Goal: Task Accomplishment & Management: Use online tool/utility

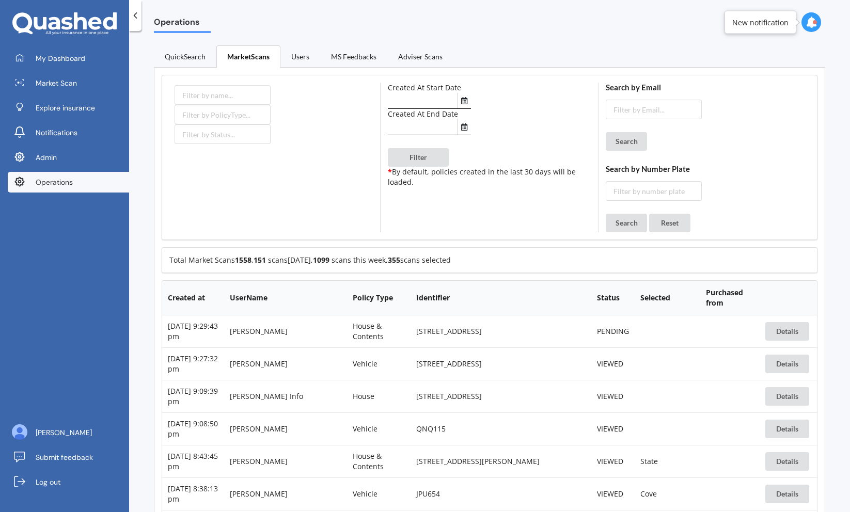
scroll to position [1871, 0]
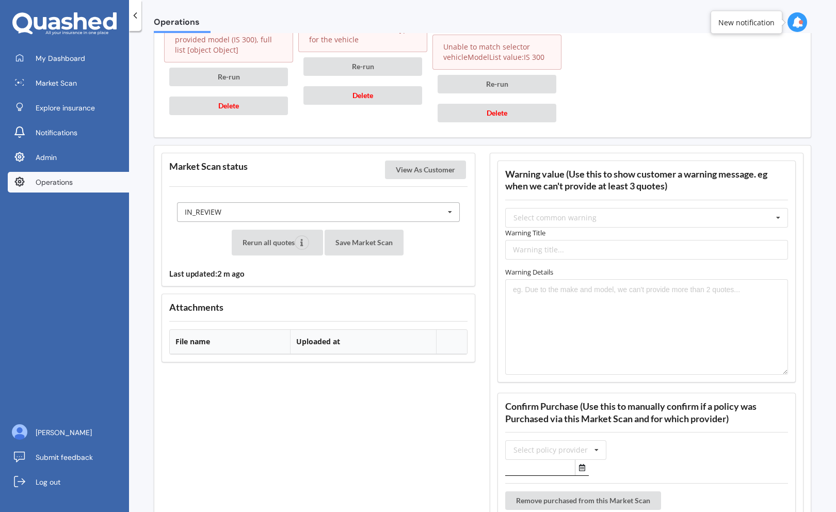
scroll to position [1767, 0]
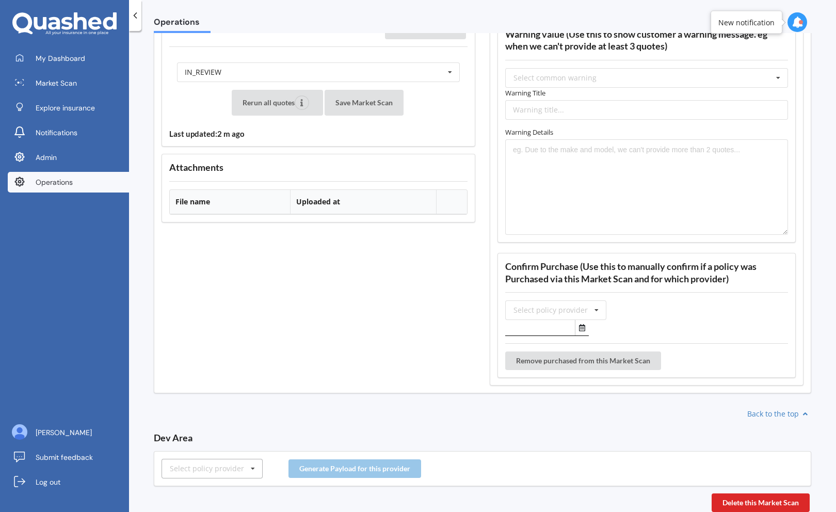
click at [200, 465] on div "Select policy provider" at bounding box center [207, 468] width 74 height 7
type input "tower"
click at [202, 444] on div "Tower" at bounding box center [212, 449] width 100 height 19
click at [352, 463] on button "Generate Payload for this provider" at bounding box center [355, 468] width 133 height 19
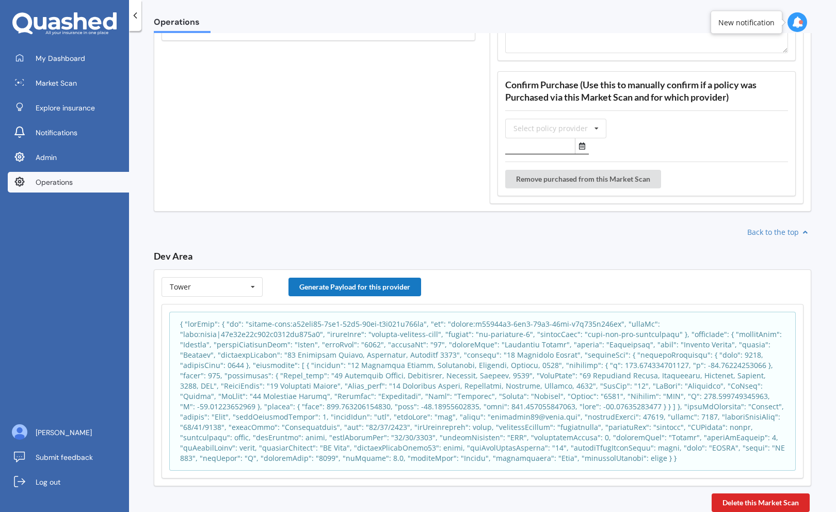
scroll to position [1949, 0]
click at [393, 392] on p at bounding box center [482, 391] width 605 height 145
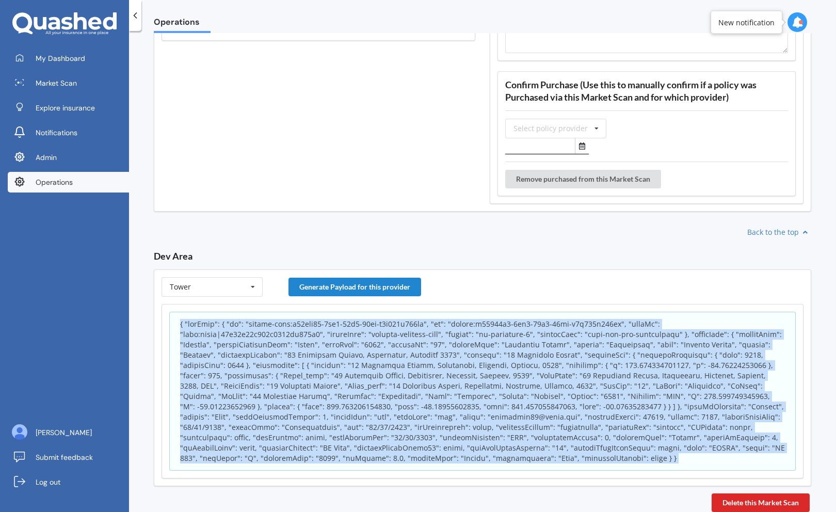
click at [393, 392] on p at bounding box center [482, 391] width 605 height 145
copy body "{ "appInfo": { "id": "policy-scan:f17cad00-9ac5-11f0-82cf-d3c865a032ed", "sk": …"
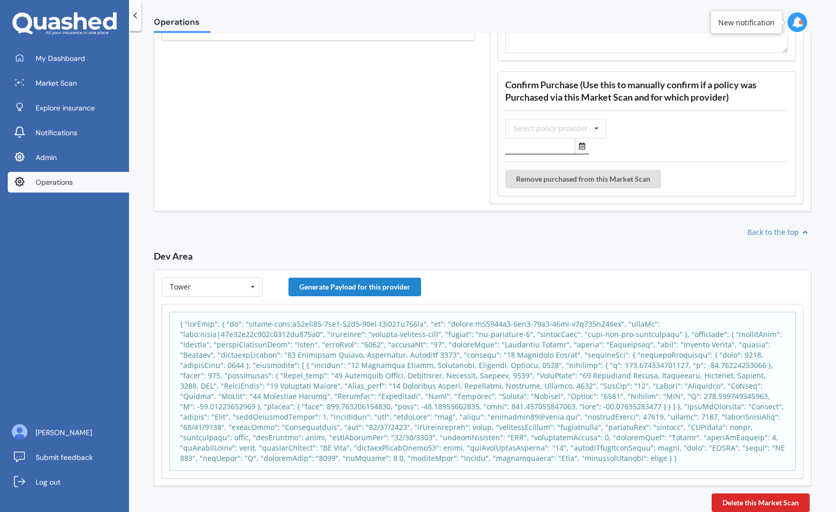
click at [227, 269] on div "Tower AA AIA AMI AMP ANZ ASB Accuro Aioi Nissay Dowa Allianz Partners Ando Aste…" at bounding box center [483, 377] width 658 height 217
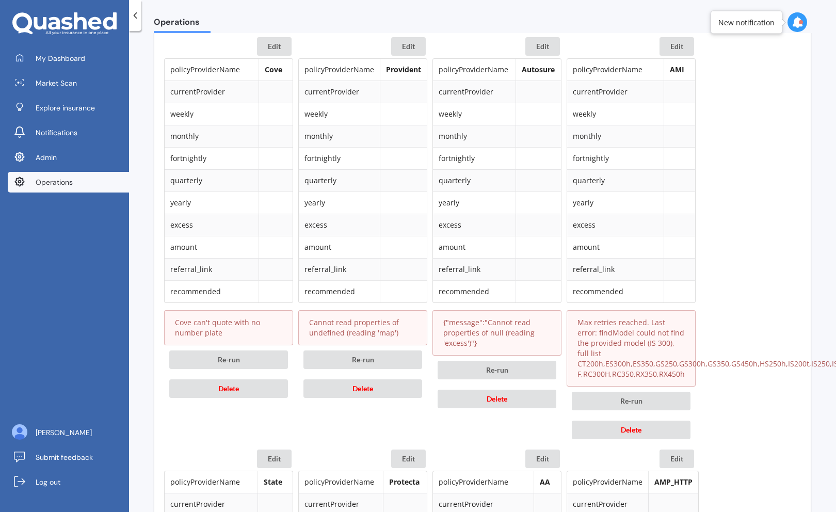
scroll to position [515, 0]
click at [165, 424] on div "Edit policyProviderName Cove currentProvider weekly monthly fortnightly quarter…" at bounding box center [228, 240] width 129 height 407
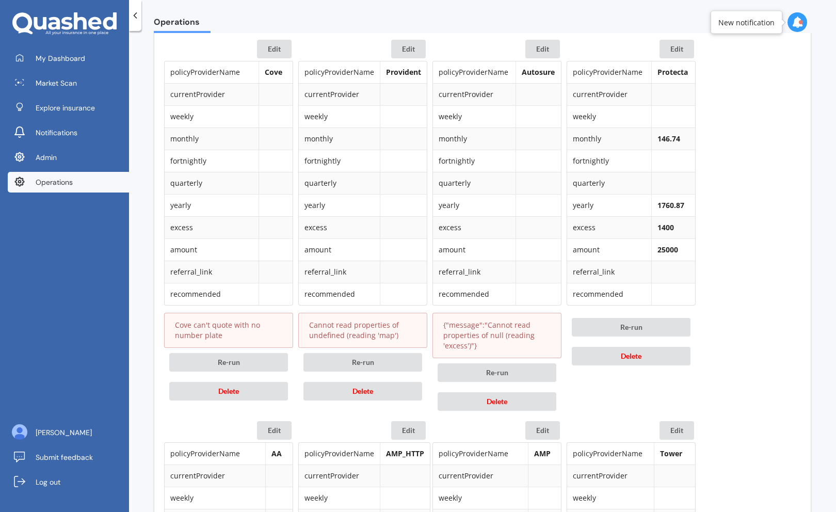
scroll to position [520, 0]
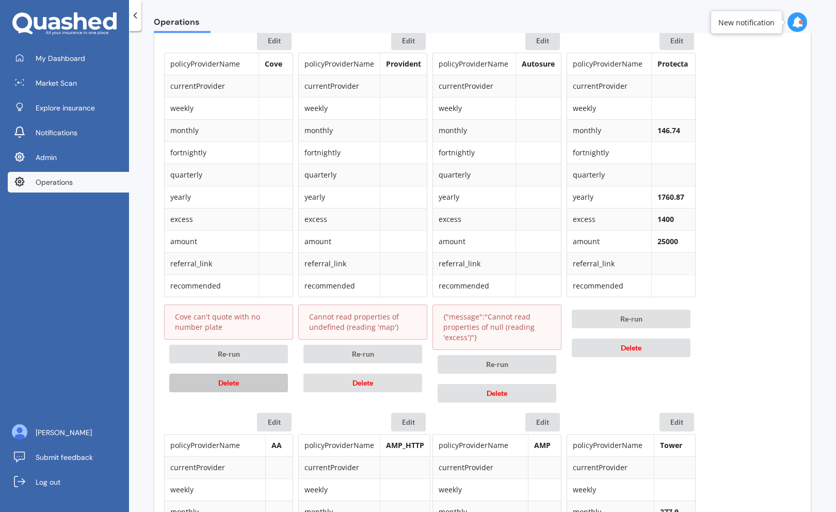
click at [224, 381] on span "Delete" at bounding box center [228, 382] width 21 height 9
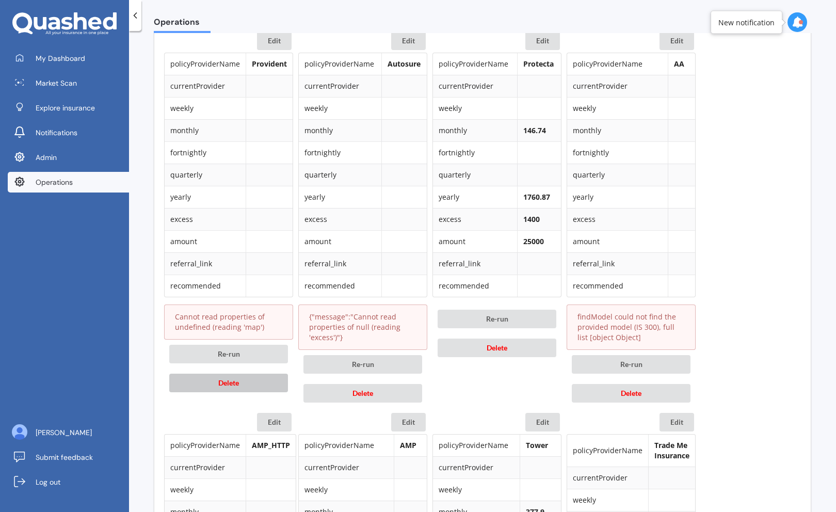
click at [224, 381] on span "Delete" at bounding box center [228, 382] width 21 height 9
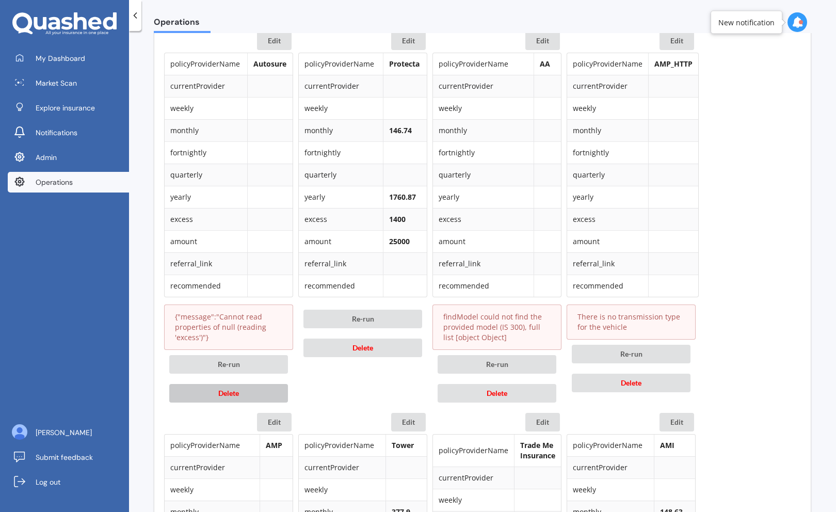
click at [226, 394] on span "Delete" at bounding box center [228, 393] width 21 height 9
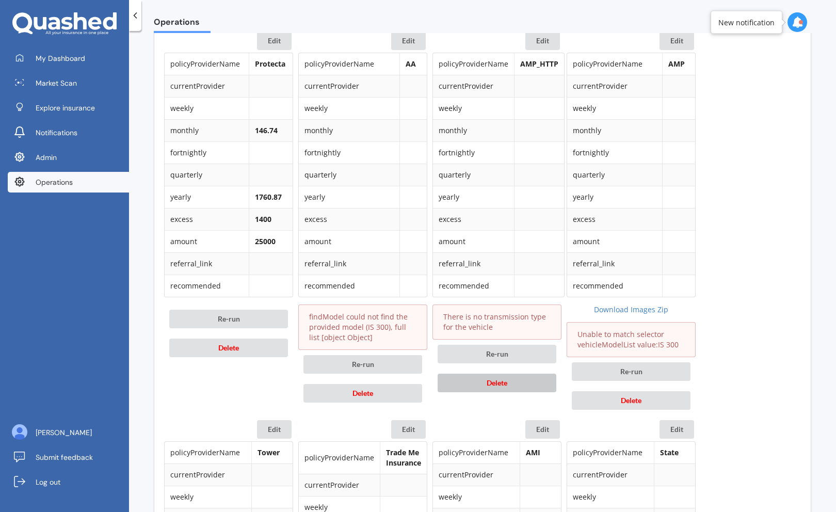
click at [468, 385] on button "Delete" at bounding box center [497, 383] width 119 height 19
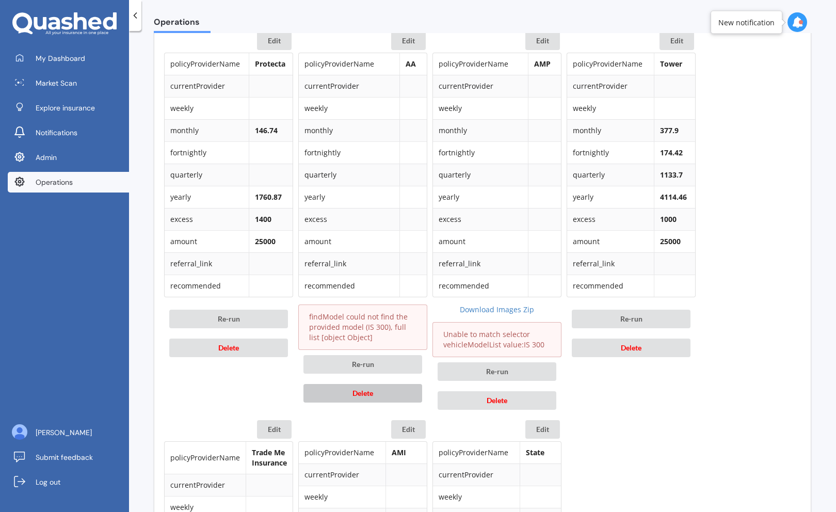
click at [386, 397] on button "Delete" at bounding box center [363, 393] width 119 height 19
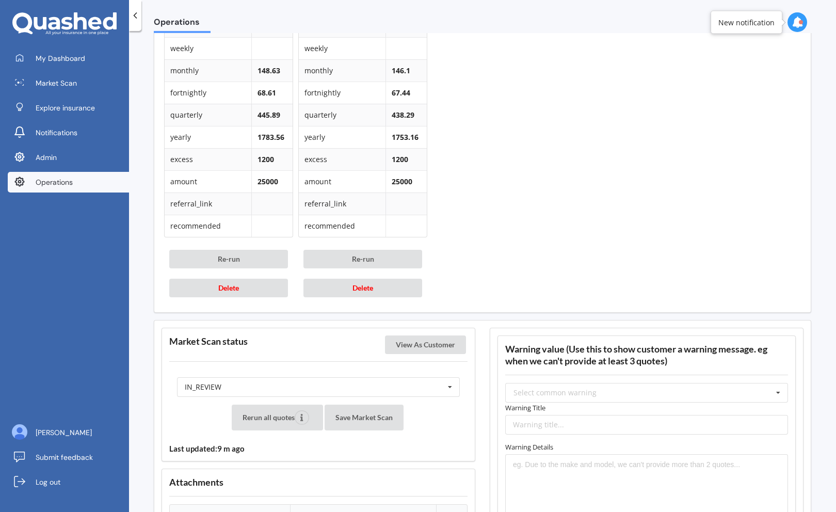
scroll to position [972, 0]
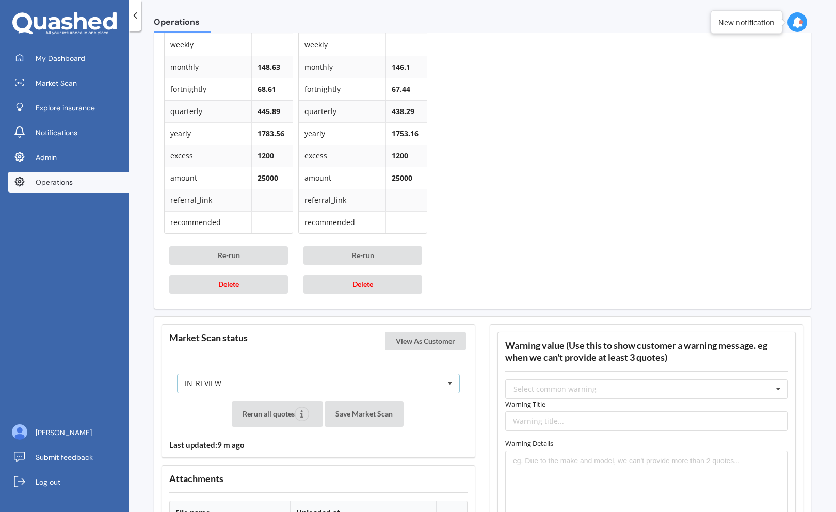
click at [373, 383] on div "IN_REVIEW READY PENDING VIEWED ABANDONED IN_REVIEW" at bounding box center [318, 384] width 283 height 20
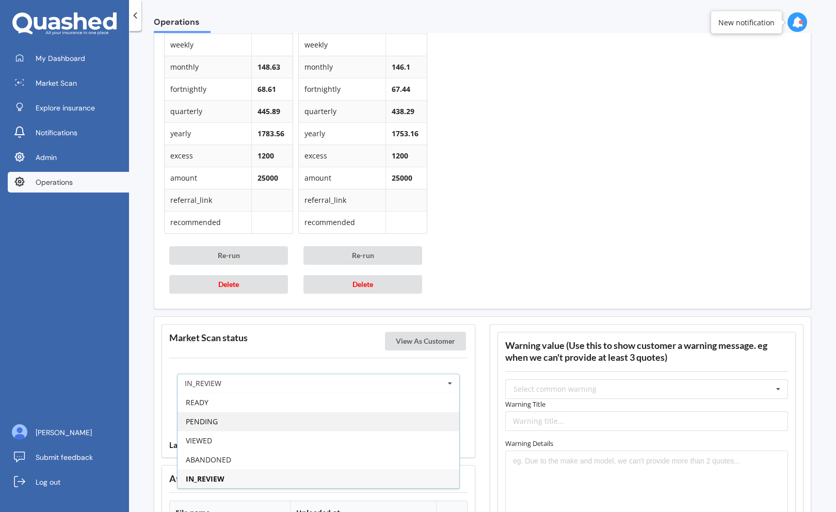
click at [351, 421] on div "PENDING" at bounding box center [319, 421] width 282 height 19
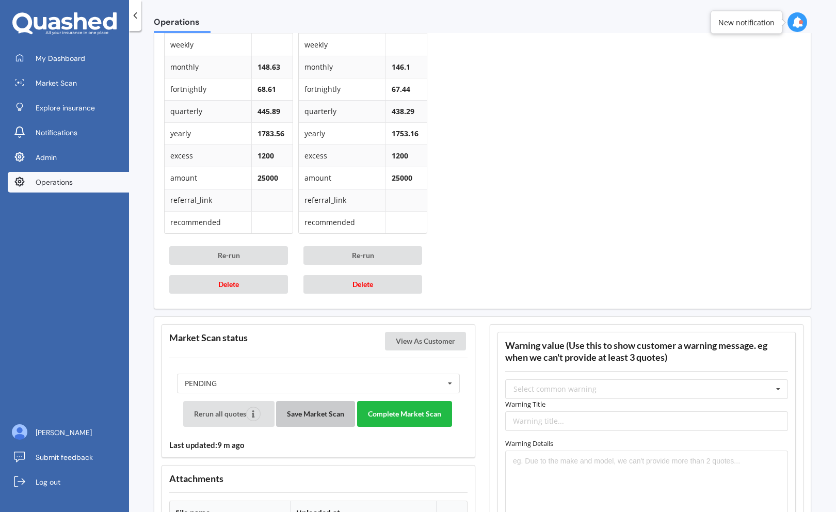
click at [330, 412] on button "Save Market Scan" at bounding box center [315, 414] width 79 height 26
click at [389, 417] on button "Complete Market Scan" at bounding box center [404, 414] width 95 height 26
